Goal: Find specific page/section: Find specific page/section

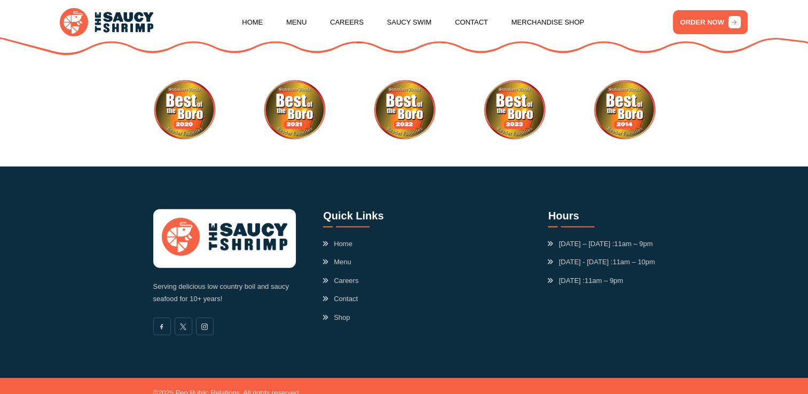
scroll to position [3115, 0]
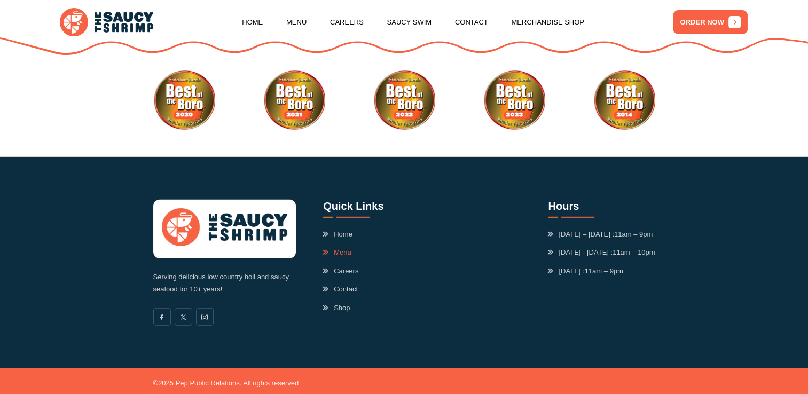
click at [342, 247] on link "Menu" at bounding box center [337, 252] width 28 height 11
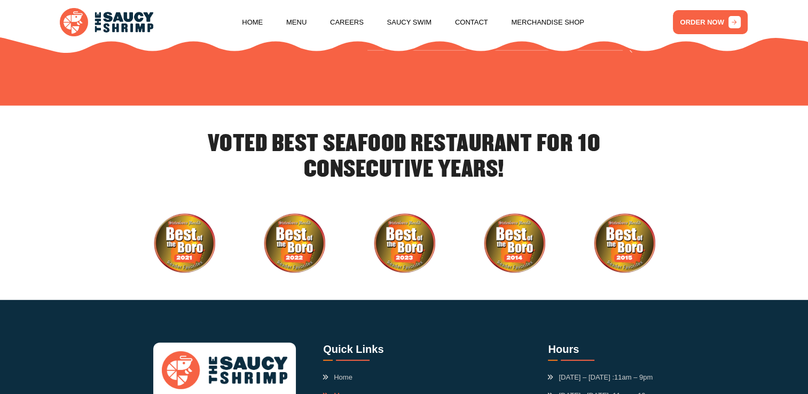
scroll to position [3115, 0]
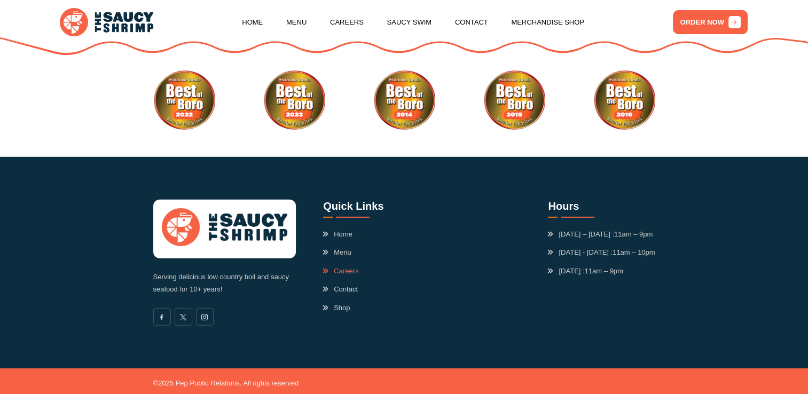
click at [346, 266] on link "Careers" at bounding box center [340, 271] width 35 height 11
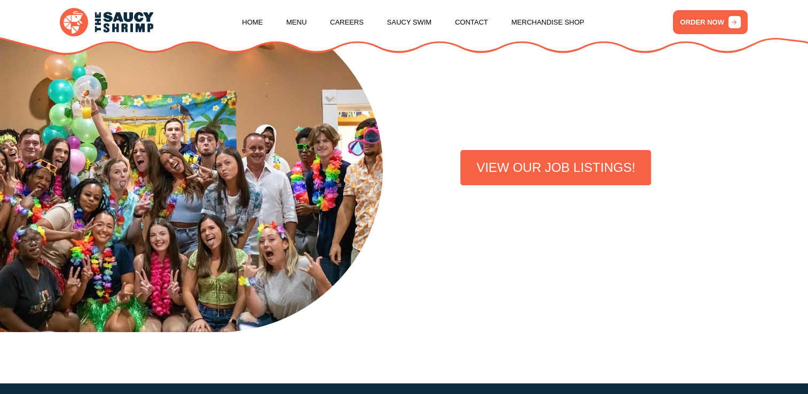
scroll to position [295, 0]
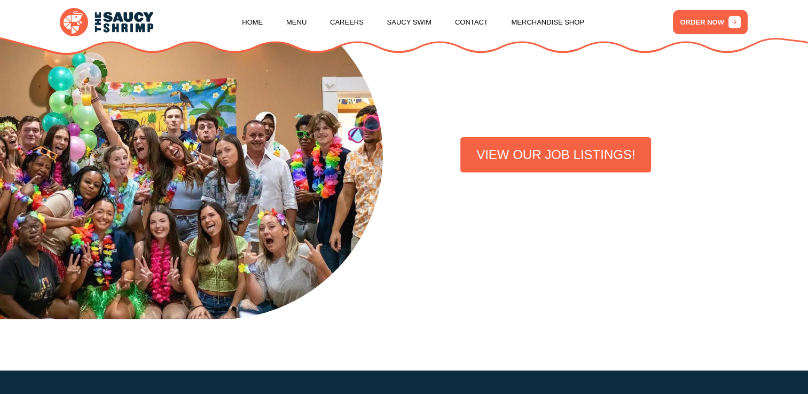
click at [521, 164] on link "VIEW OUR JOB LISTINGS!" at bounding box center [555, 154] width 191 height 35
